Goal: Task Accomplishment & Management: Manage account settings

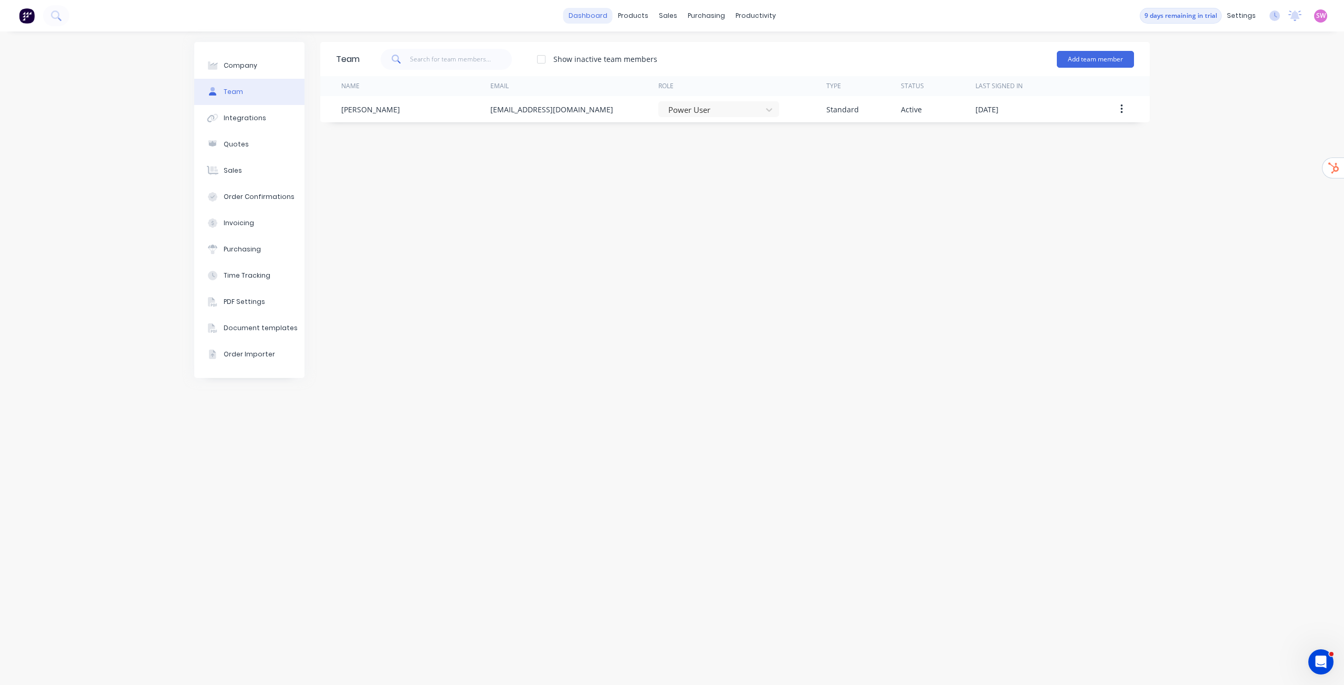
click at [593, 17] on link "dashboard" at bounding box center [587, 16] width 49 height 16
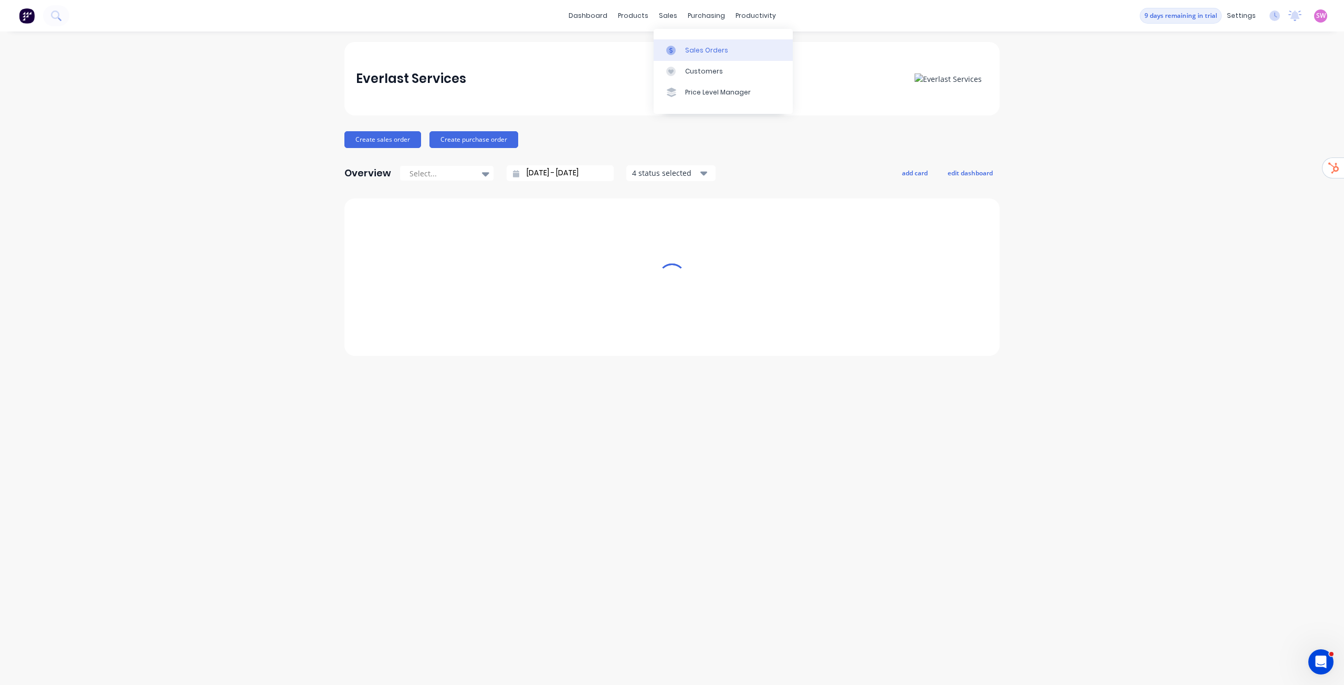
click at [678, 52] on div at bounding box center [674, 50] width 16 height 9
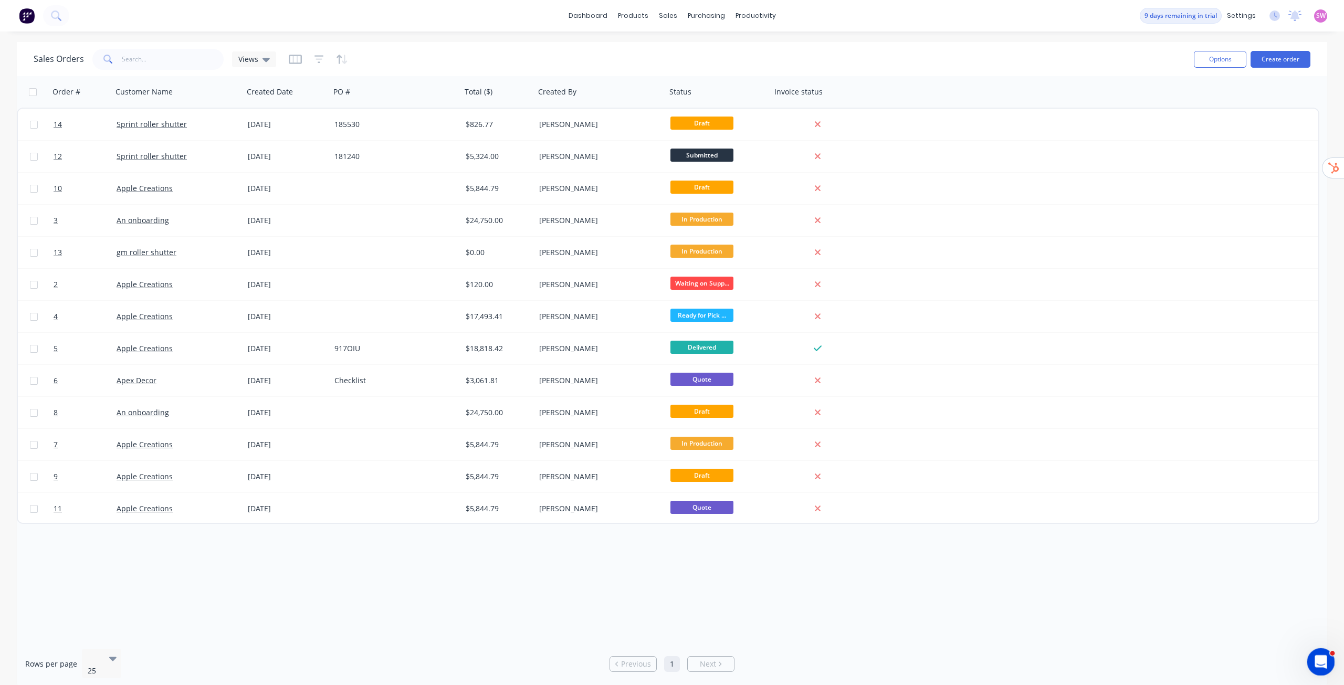
click at [1311, 655] on div "Open Intercom Messenger" at bounding box center [1319, 660] width 35 height 35
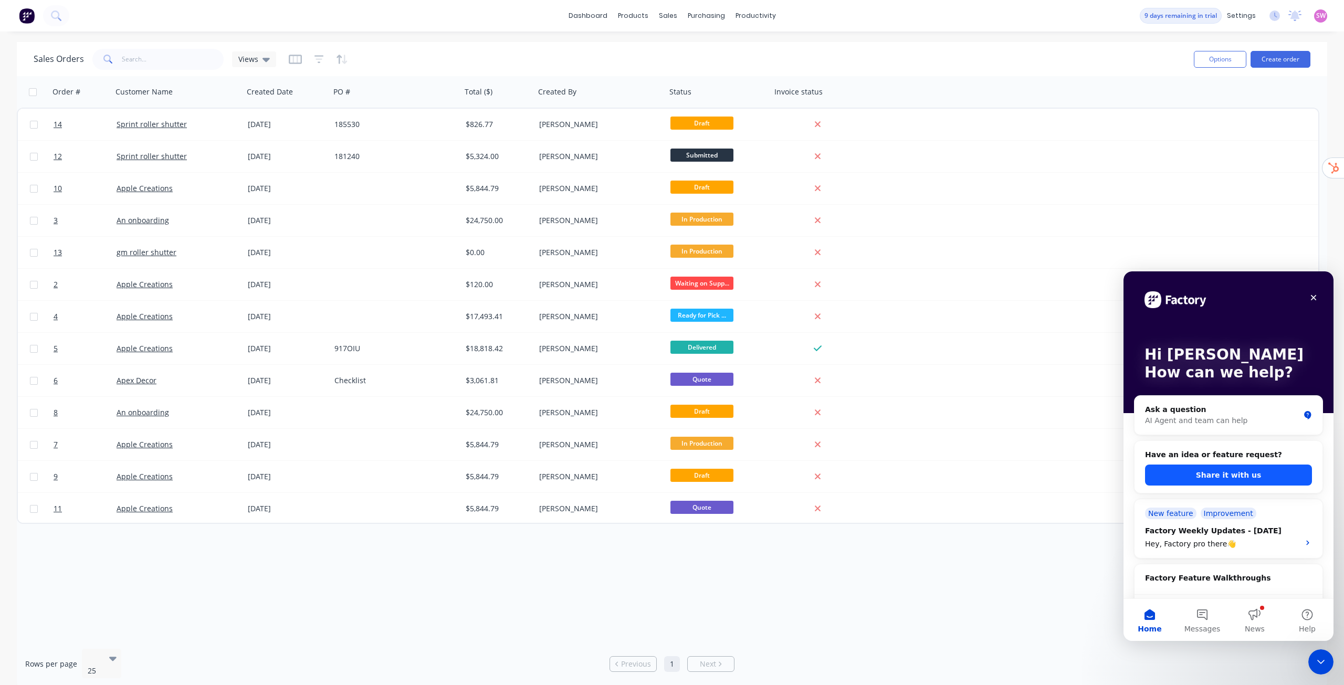
click at [1225, 471] on button "Share it with us" at bounding box center [1228, 475] width 167 height 21
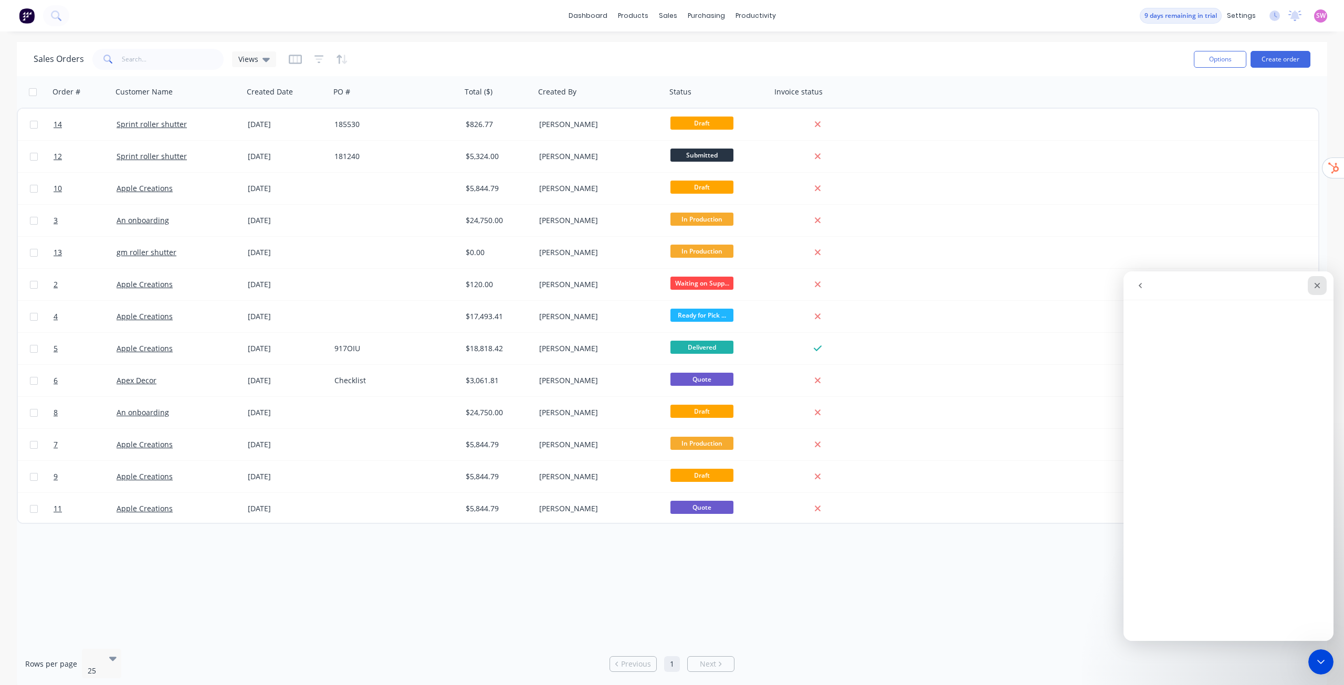
click at [1316, 288] on icon "Close" at bounding box center [1318, 286] width 6 height 6
click at [598, 22] on link "dashboard" at bounding box center [587, 16] width 49 height 16
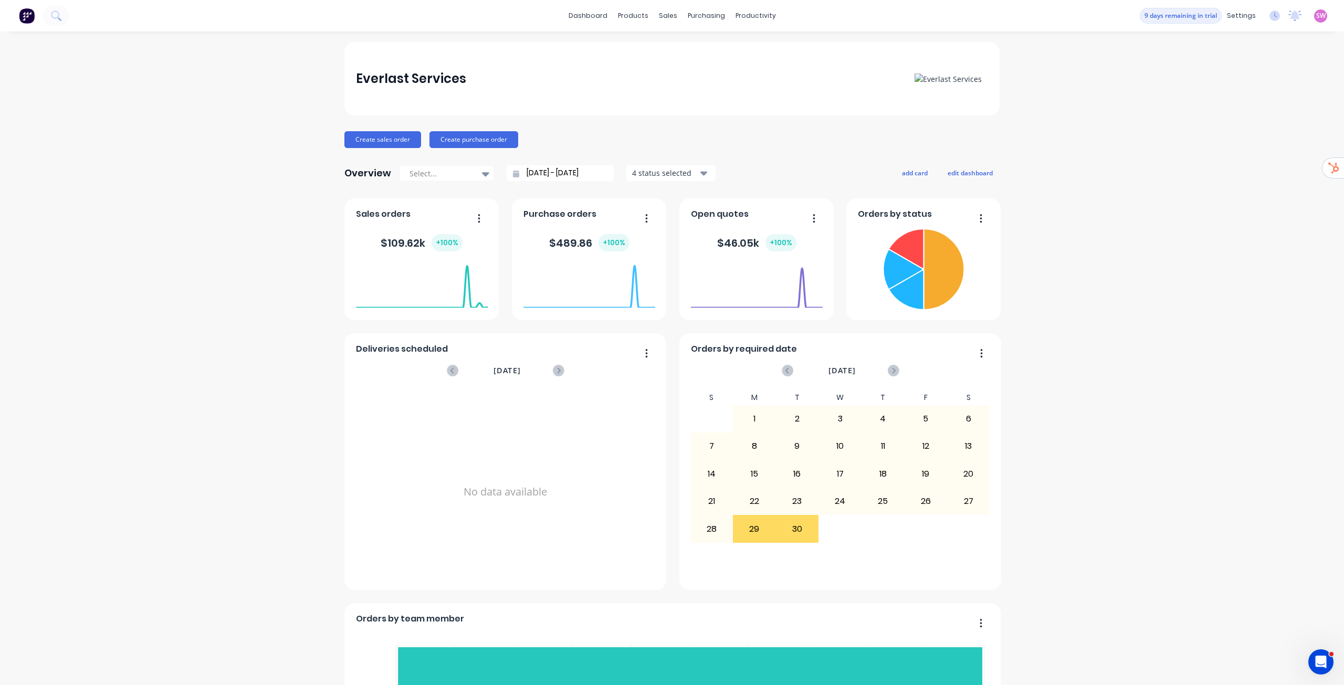
click at [1316, 18] on span "SW" at bounding box center [1320, 15] width 9 height 9
click at [1223, 134] on div "Sign out" at bounding box center [1231, 131] width 28 height 9
